Goal: Navigation & Orientation: Go to known website

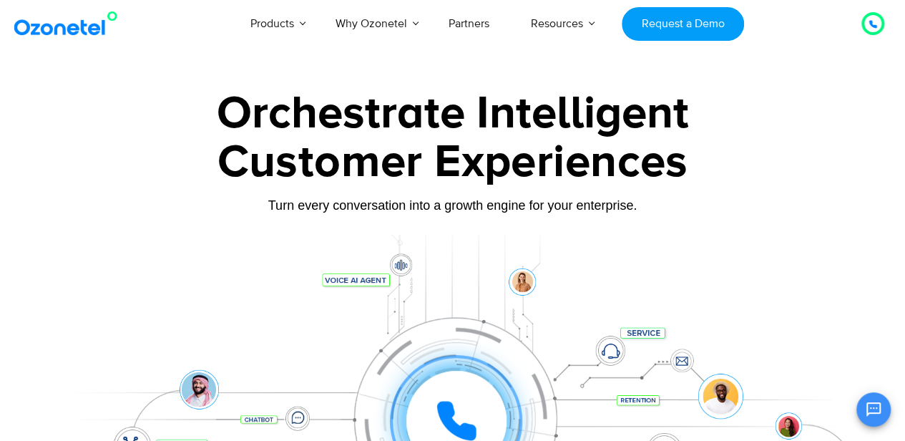
click at [73, 29] on img at bounding box center [69, 24] width 116 height 26
click at [721, 77] on div at bounding box center [452, 320] width 905 height 487
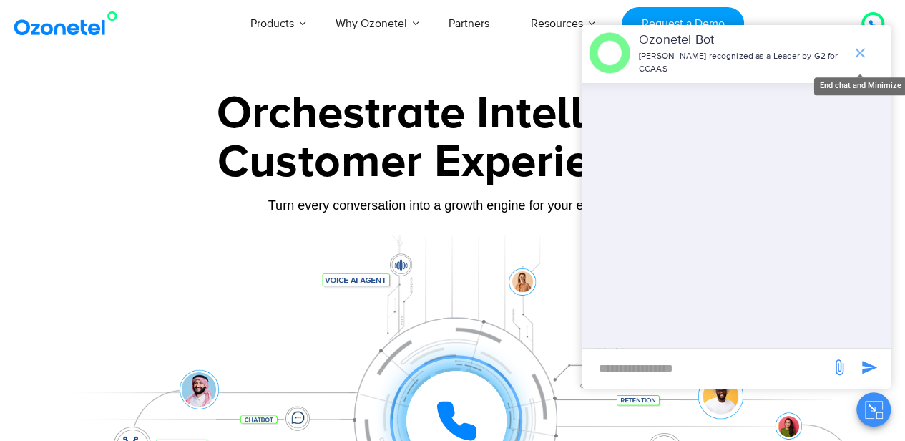
click at [865, 50] on icon "end chat or minimize" at bounding box center [859, 52] width 17 height 17
